Goal: Information Seeking & Learning: Understand process/instructions

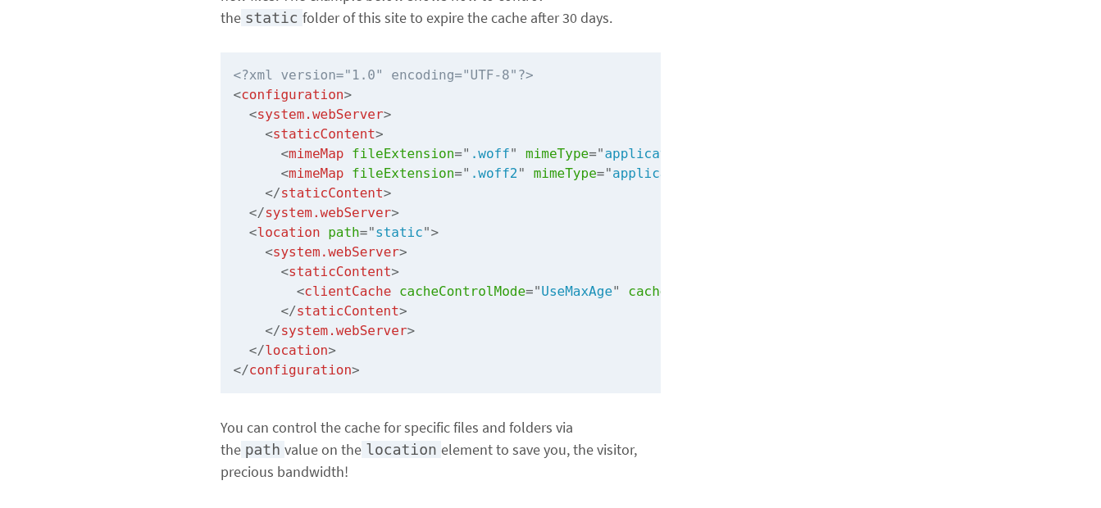
scroll to position [2289, 0]
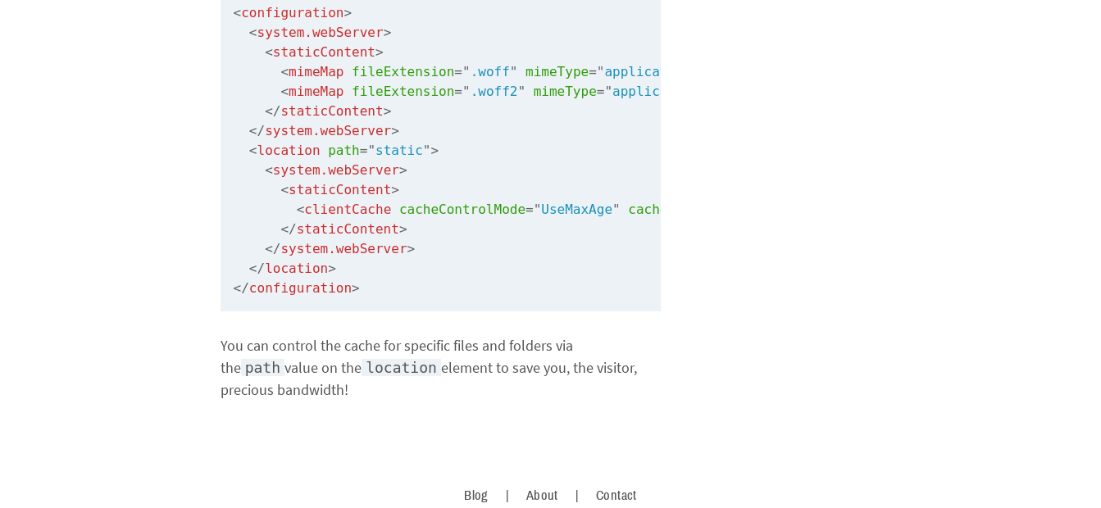
click at [439, 252] on code "<?xml version="1.0" encoding="UTF-8"?> < configuration > < system.webServer > <…" at bounding box center [440, 140] width 440 height 341
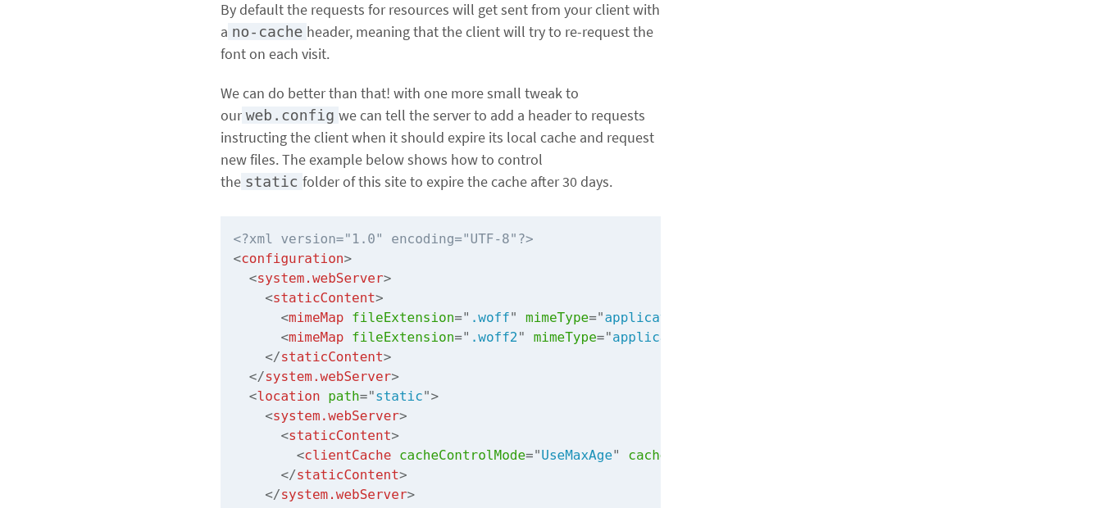
scroll to position [1982, 0]
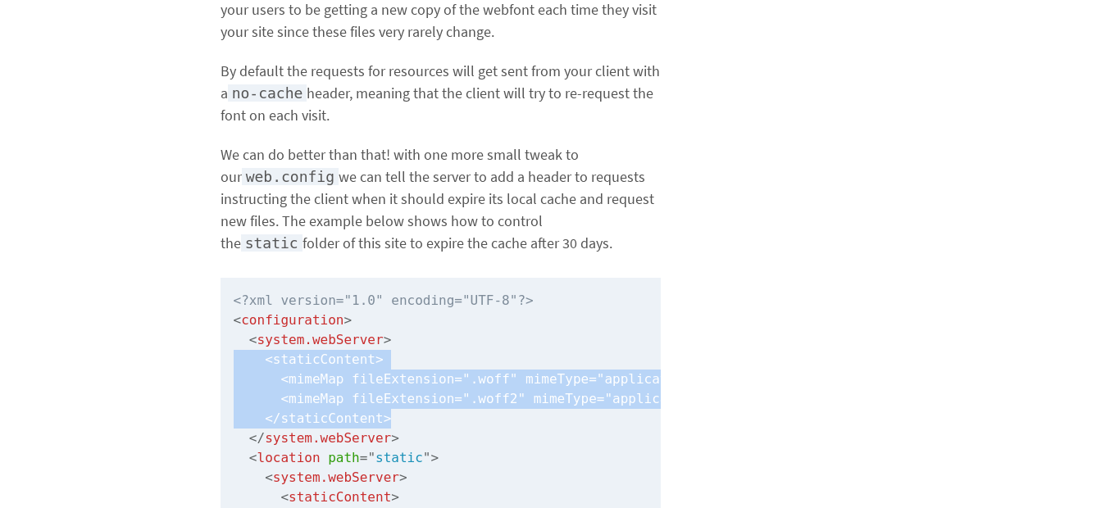
drag, startPoint x: 393, startPoint y: 453, endPoint x: 216, endPoint y: 398, distance: 185.6
copy code "< staticContent > < mimeMap fileExtension = " .woff " mimeType = " application/…"
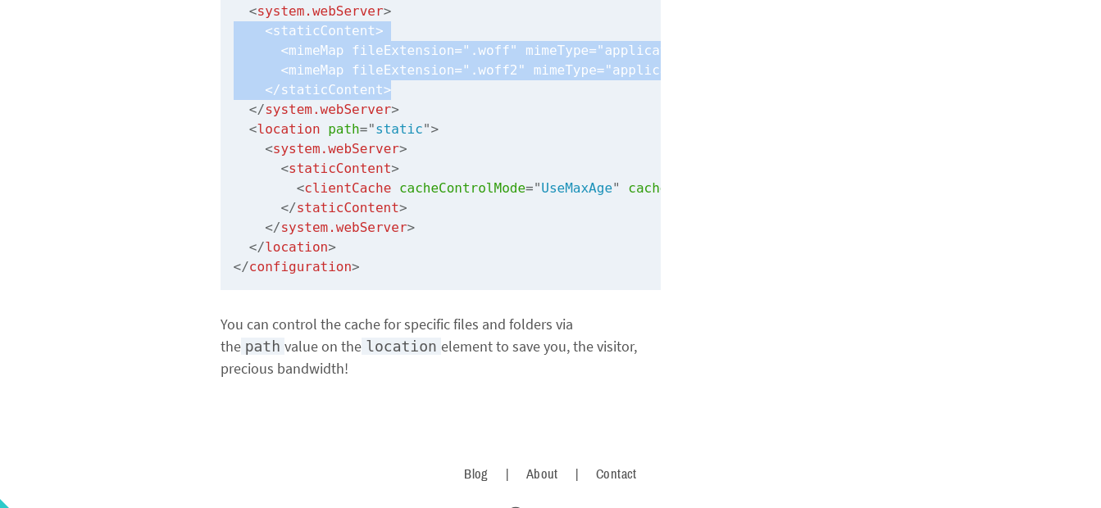
scroll to position [2310, 0]
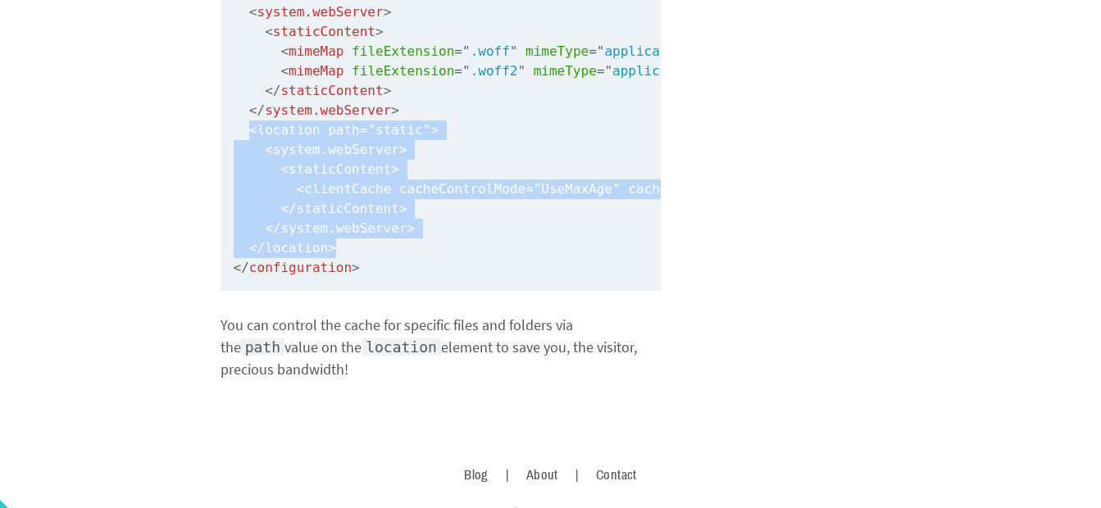
drag, startPoint x: 250, startPoint y: 166, endPoint x: 356, endPoint y: 277, distance: 153.0
click at [356, 277] on code "<?xml version="1.0" encoding="UTF-8"?> < configuration > < system.webServer > <…" at bounding box center [440, 120] width 440 height 341
copy code "< location path = " static " > < system.webServer > < staticContent > < clientC…"
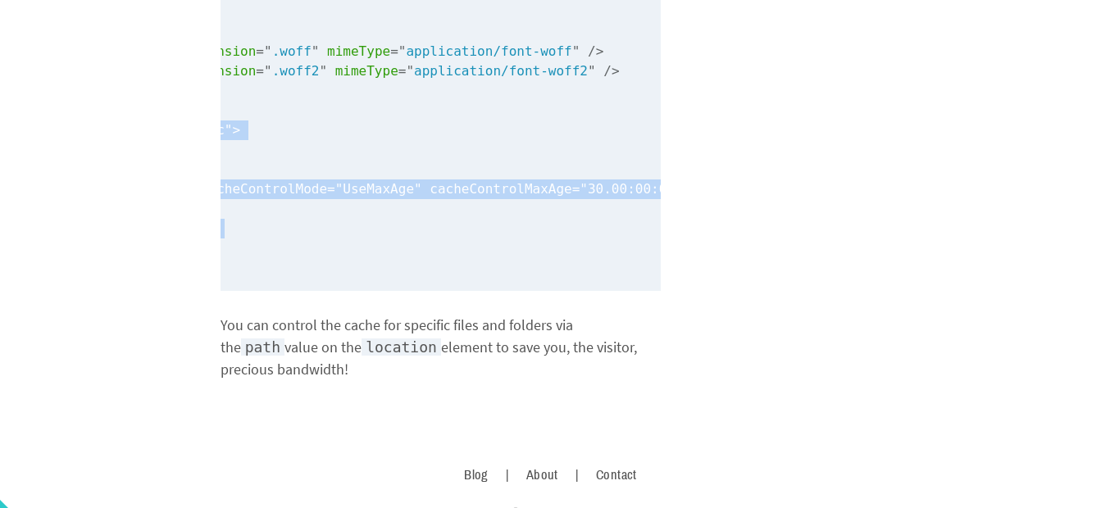
scroll to position [0, 0]
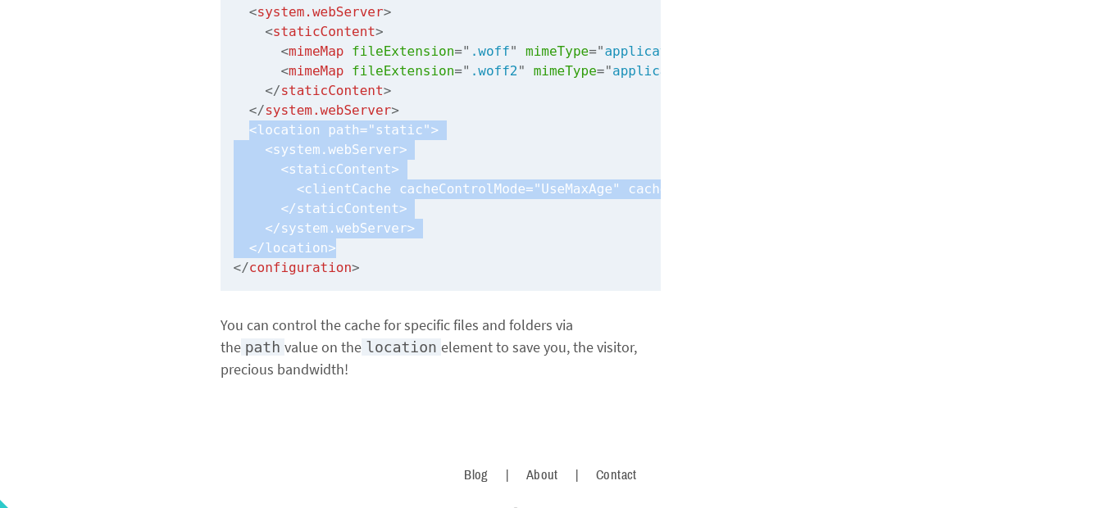
click at [495, 267] on code "<?xml version="1.0" encoding="UTF-8"?> < configuration > < system.webServer > <…" at bounding box center [440, 120] width 440 height 341
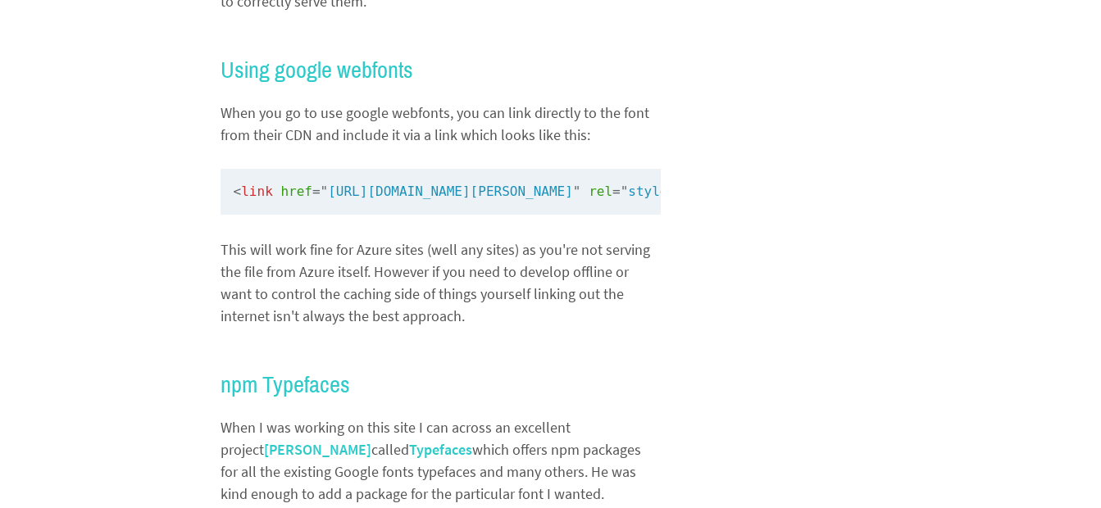
scroll to position [261, 0]
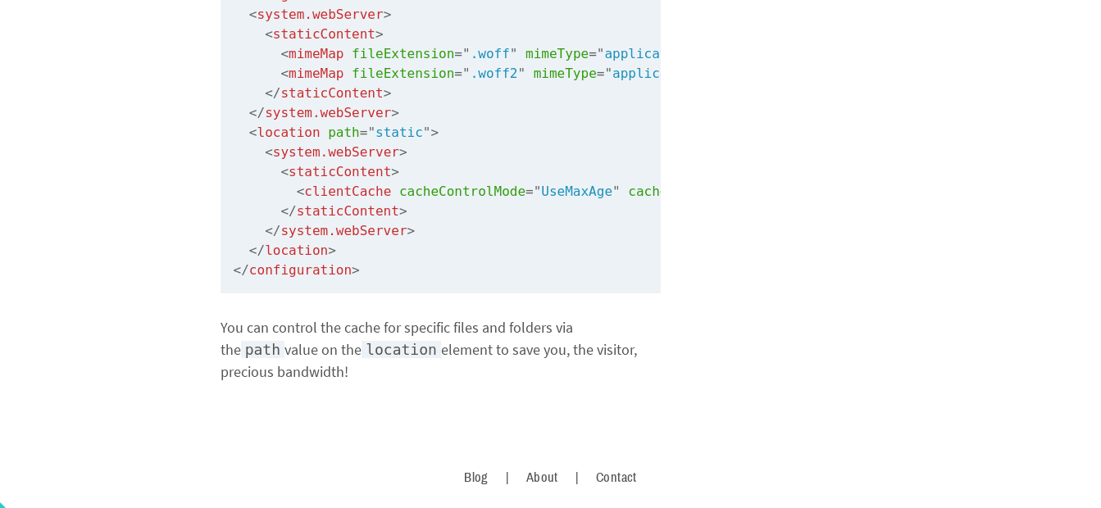
scroll to position [2295, 0]
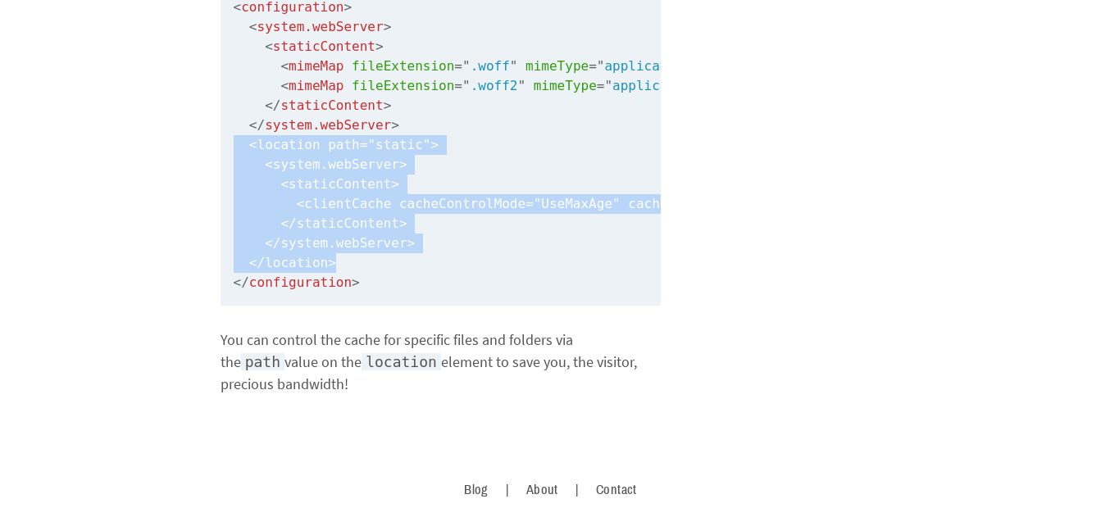
drag, startPoint x: 345, startPoint y: 298, endPoint x: 232, endPoint y: 188, distance: 157.7
click at [232, 188] on code "<?xml version="1.0" encoding="UTF-8"?> < configuration > < system.webServer > <…" at bounding box center [440, 135] width 440 height 341
copy code "< location path = " static " > < system.webServer > < staticContent > < clientC…"
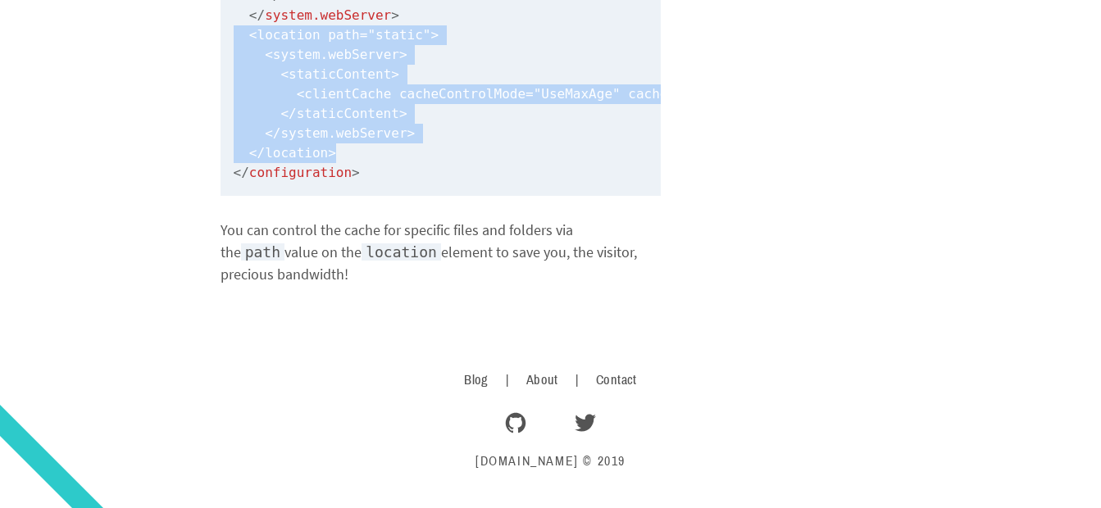
scroll to position [2146, 0]
